Goal: Transaction & Acquisition: Purchase product/service

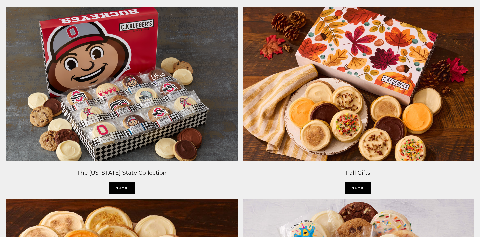
scroll to position [481, 0]
click at [315, 83] on img at bounding box center [358, 83] width 237 height 159
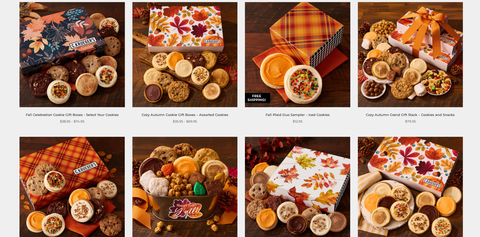
scroll to position [101, 0]
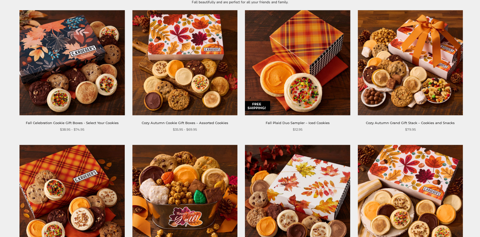
click at [54, 86] on img at bounding box center [71, 62] width 105 height 105
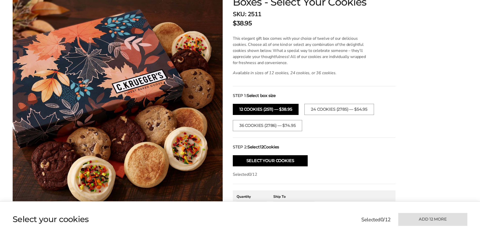
scroll to position [177, 0]
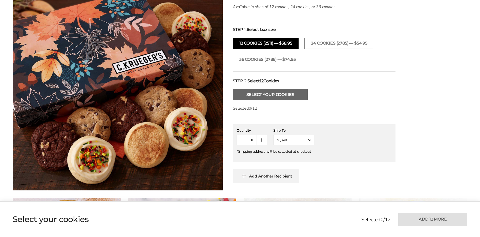
click at [286, 91] on button "Select Your Cookies" at bounding box center [270, 94] width 75 height 11
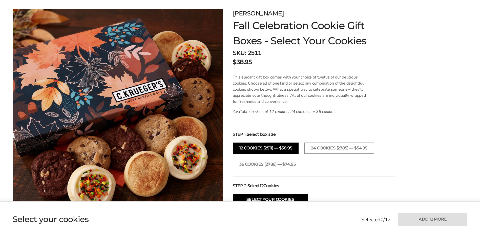
scroll to position [76, 0]
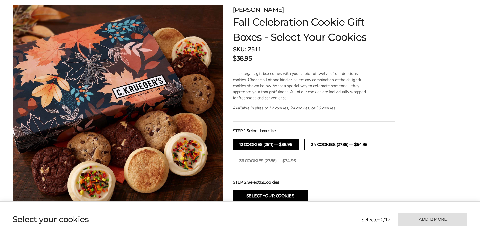
click at [330, 144] on button "24 COOKIES (2785) — $54.95" at bounding box center [339, 144] width 69 height 11
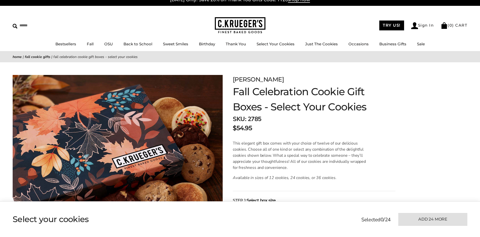
scroll to position [0, 0]
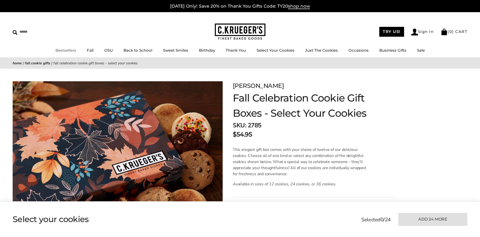
click at [63, 48] on link "Bestsellers" at bounding box center [65, 50] width 21 height 5
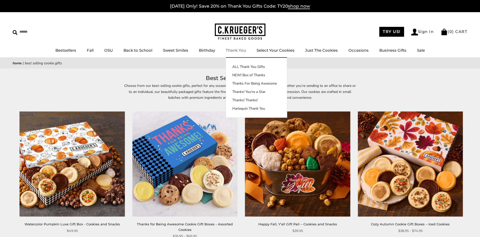
click at [248, 30] on img at bounding box center [240, 32] width 51 height 16
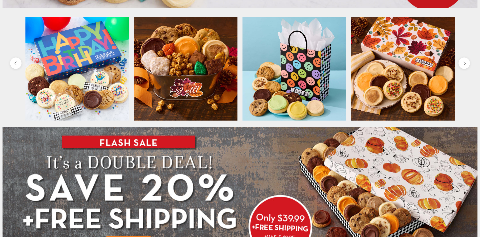
scroll to position [304, 0]
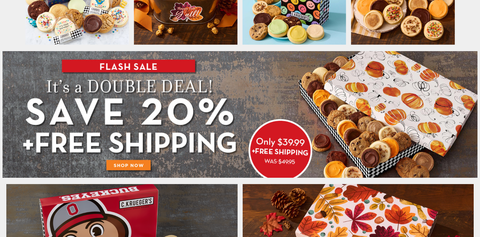
click at [125, 166] on img at bounding box center [240, 114] width 475 height 127
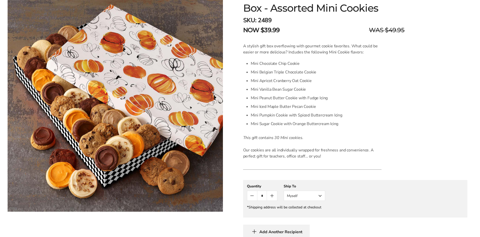
scroll to position [76, 0]
